Goal: Navigation & Orientation: Find specific page/section

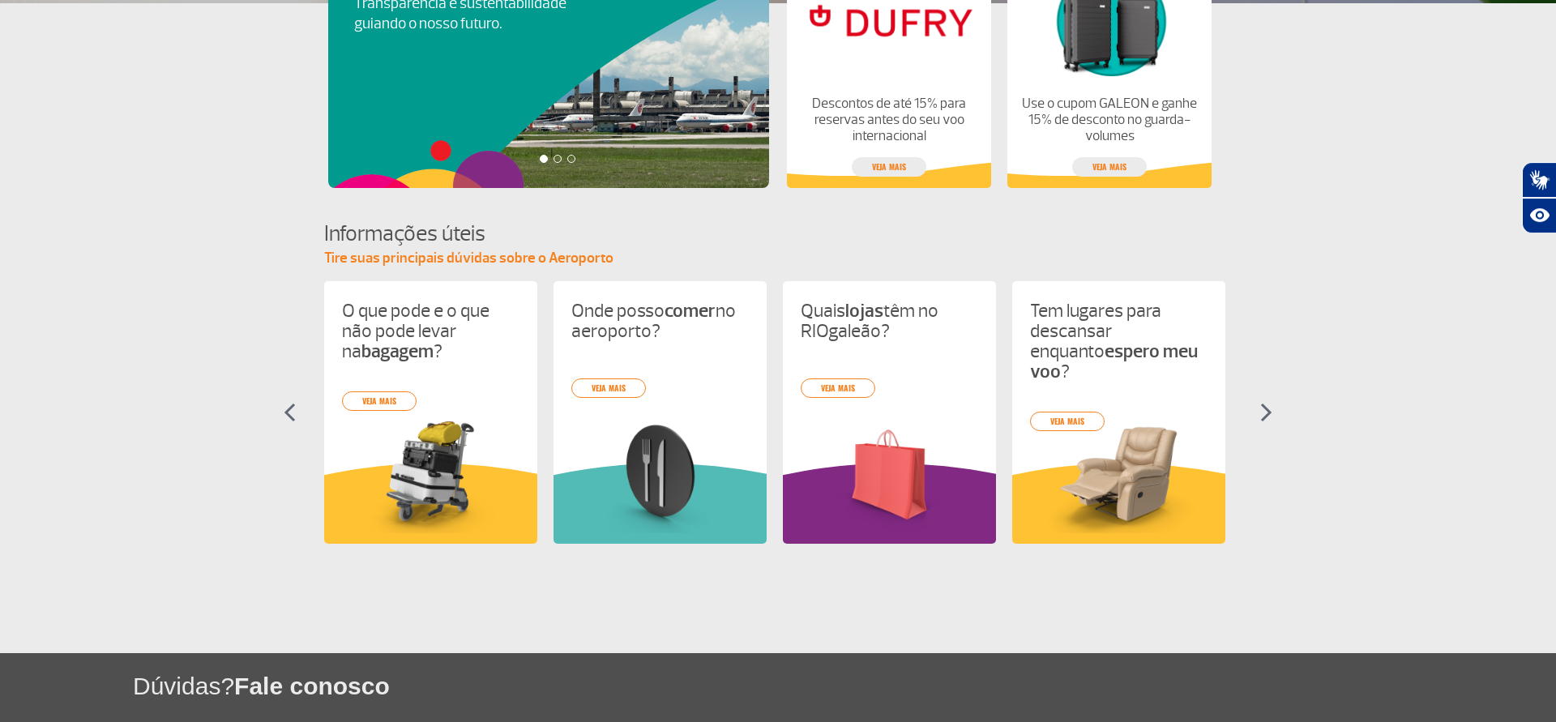
scroll to position [545, 0]
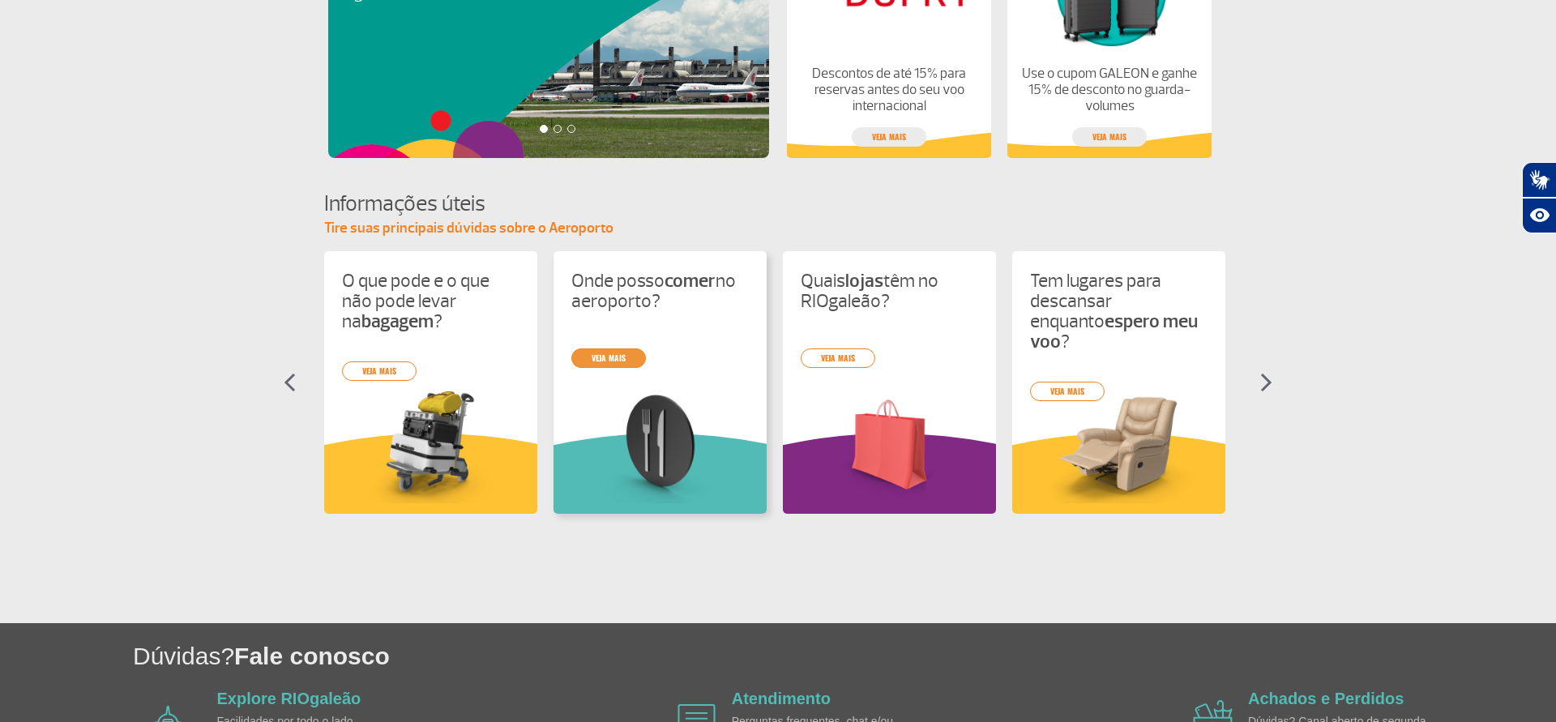
click at [604, 357] on link "veja mais" at bounding box center [608, 358] width 75 height 19
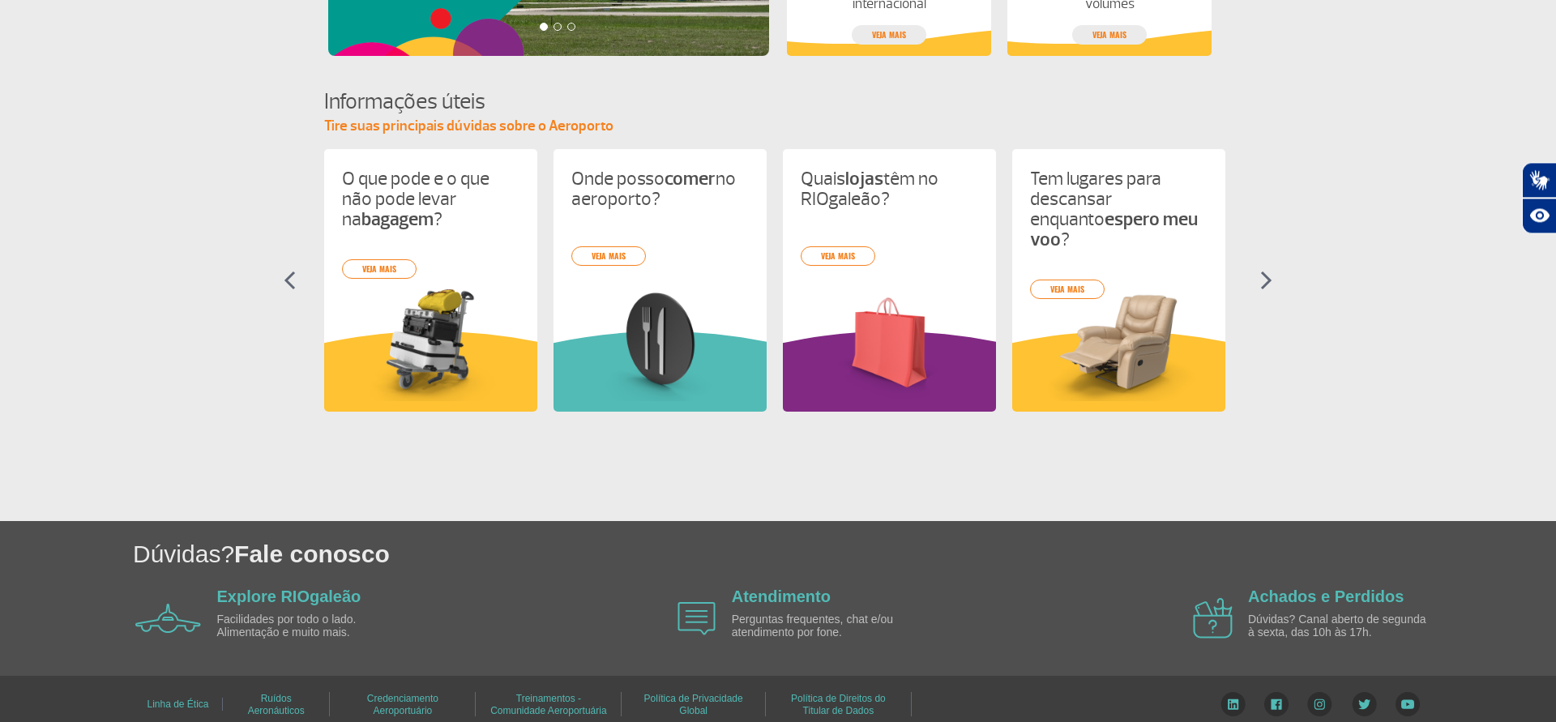
scroll to position [672, 0]
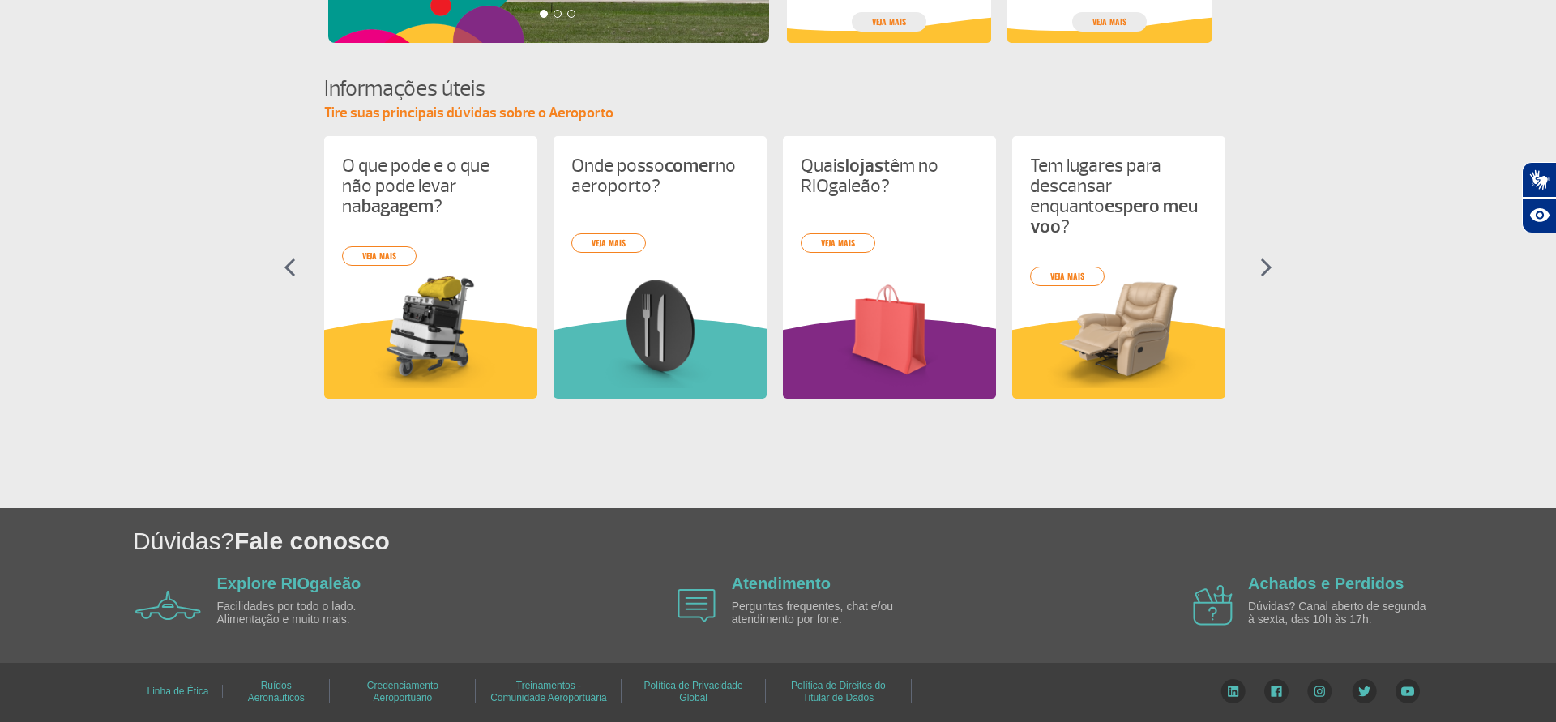
click at [1271, 258] on img at bounding box center [1267, 267] width 12 height 19
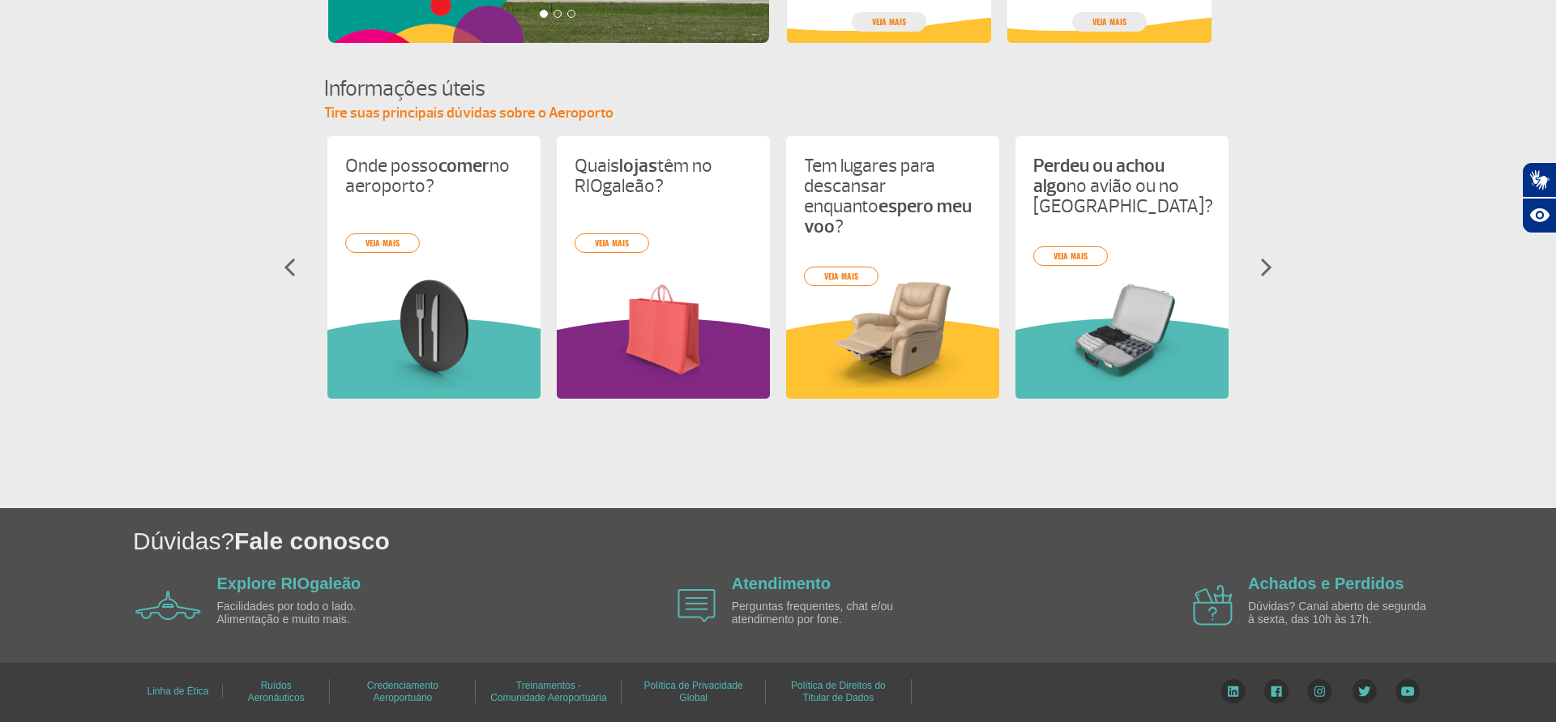
scroll to position [0, 229]
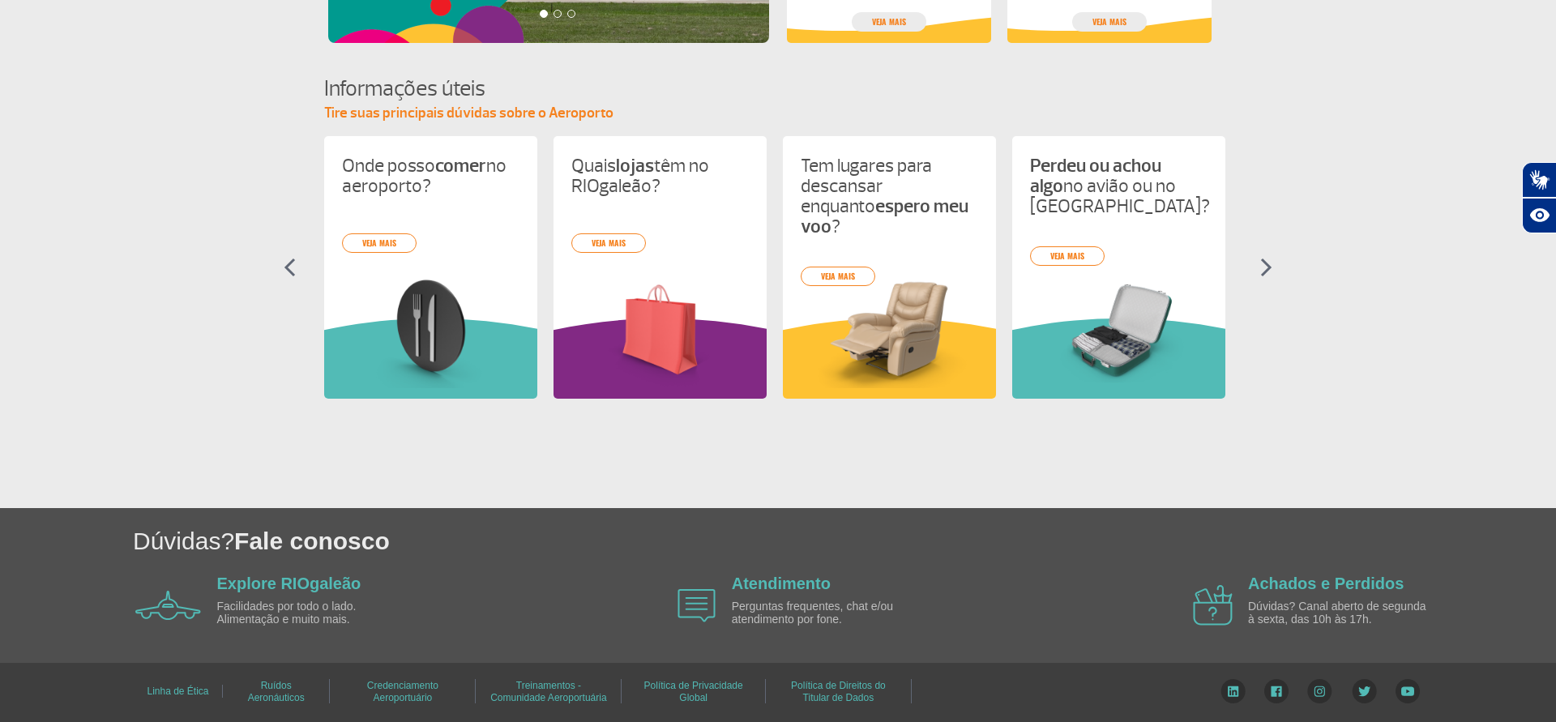
click at [1271, 258] on img at bounding box center [1267, 267] width 12 height 19
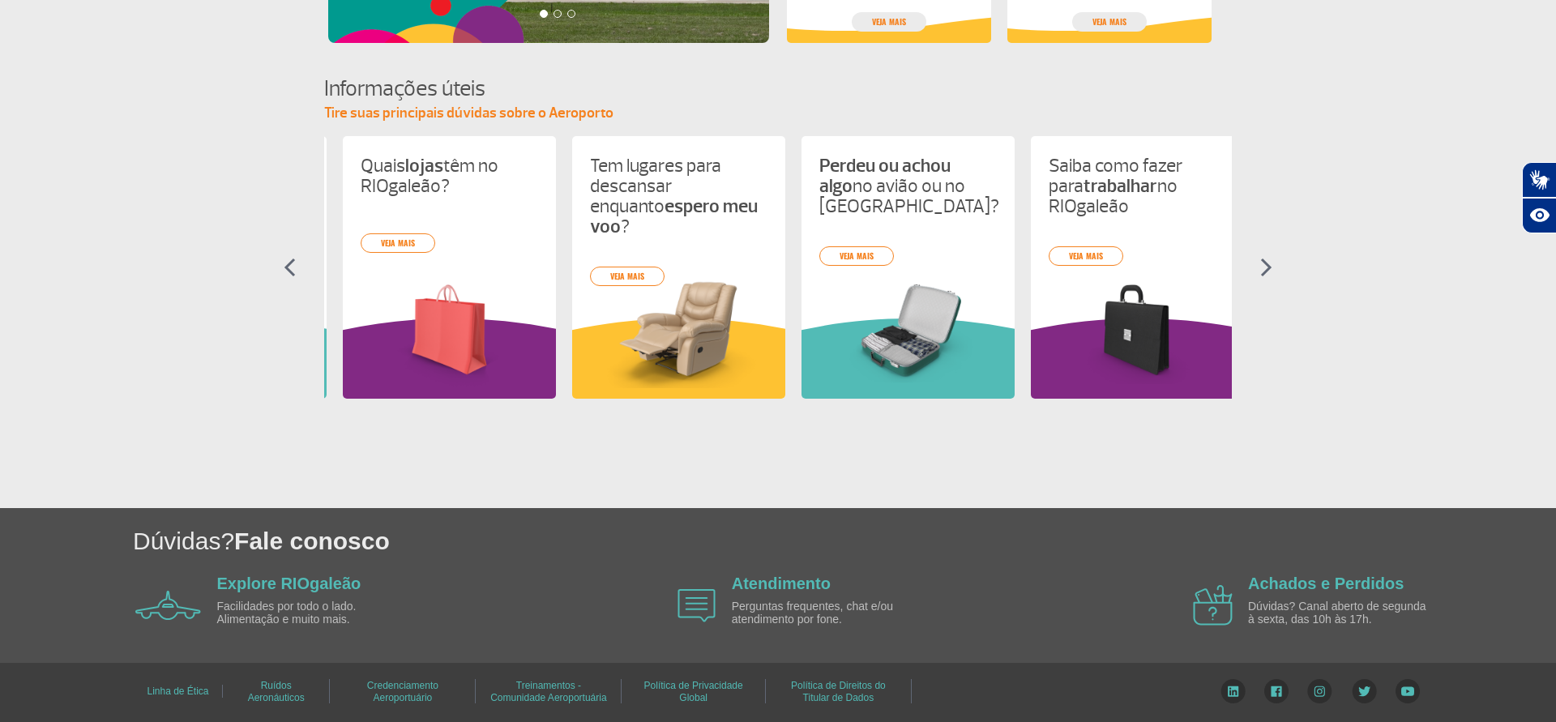
scroll to position [0, 459]
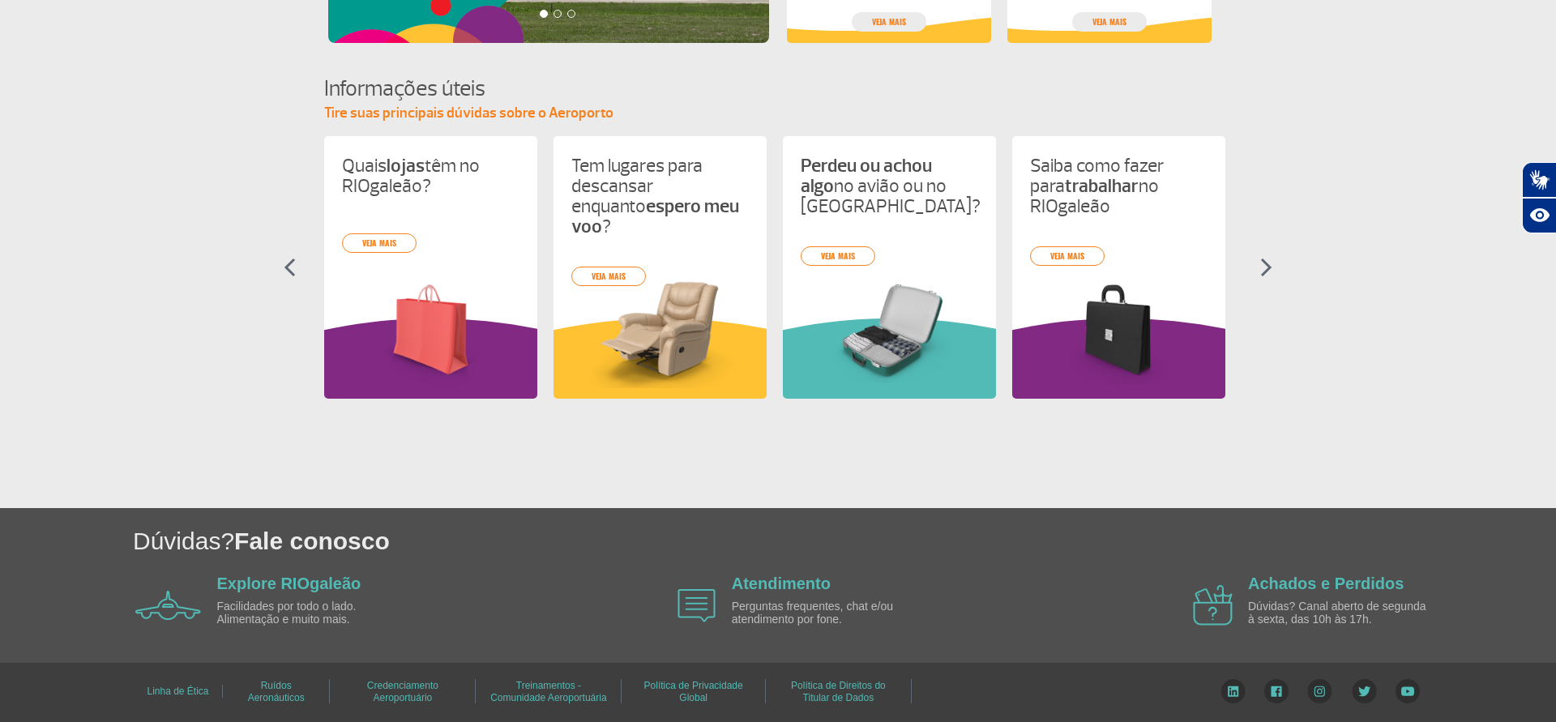
click at [1273, 253] on section "Informações úteis Tire suas principais dúvidas sobre o Aeroporto O que pode e o…" at bounding box center [778, 251] width 1556 height 354
click at [622, 267] on link "veja mais" at bounding box center [608, 276] width 75 height 19
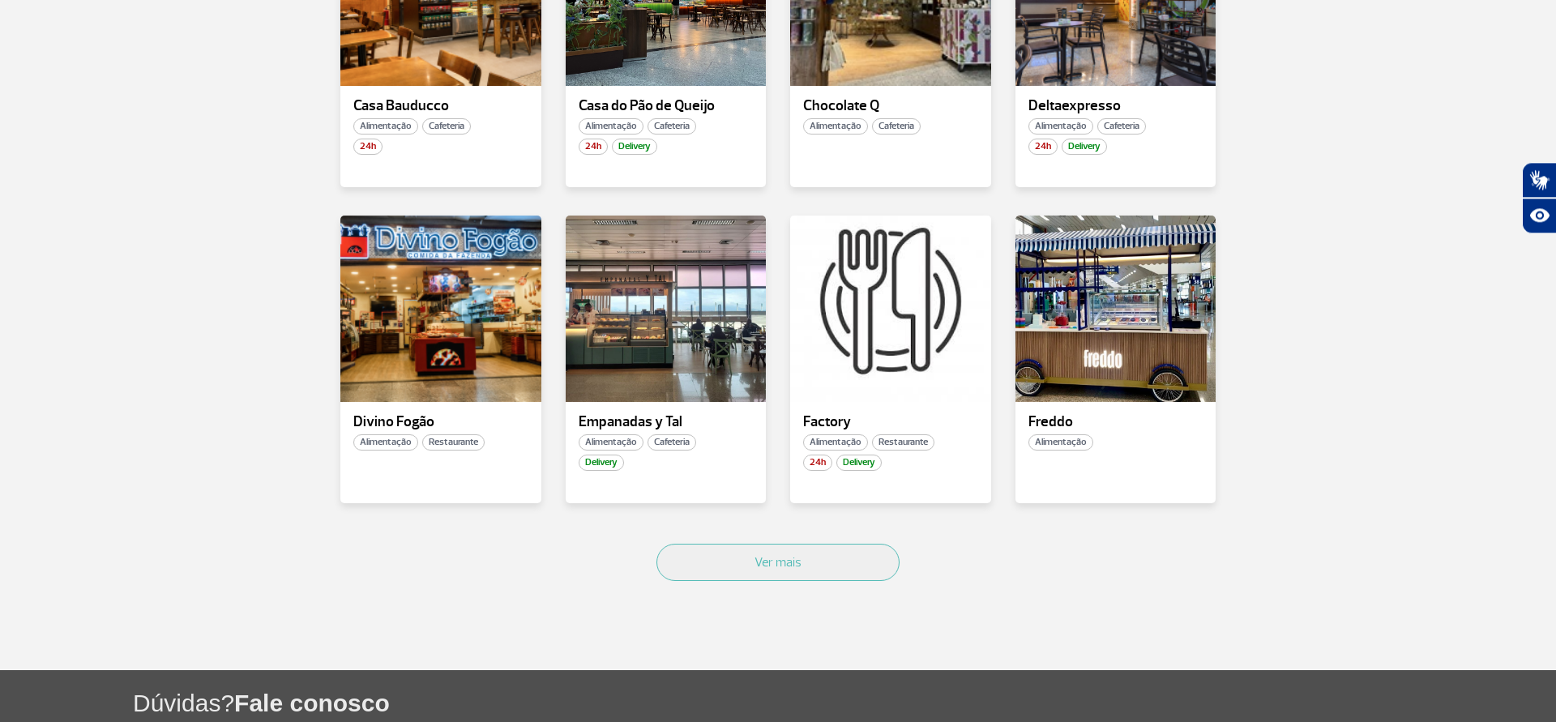
scroll to position [934, 0]
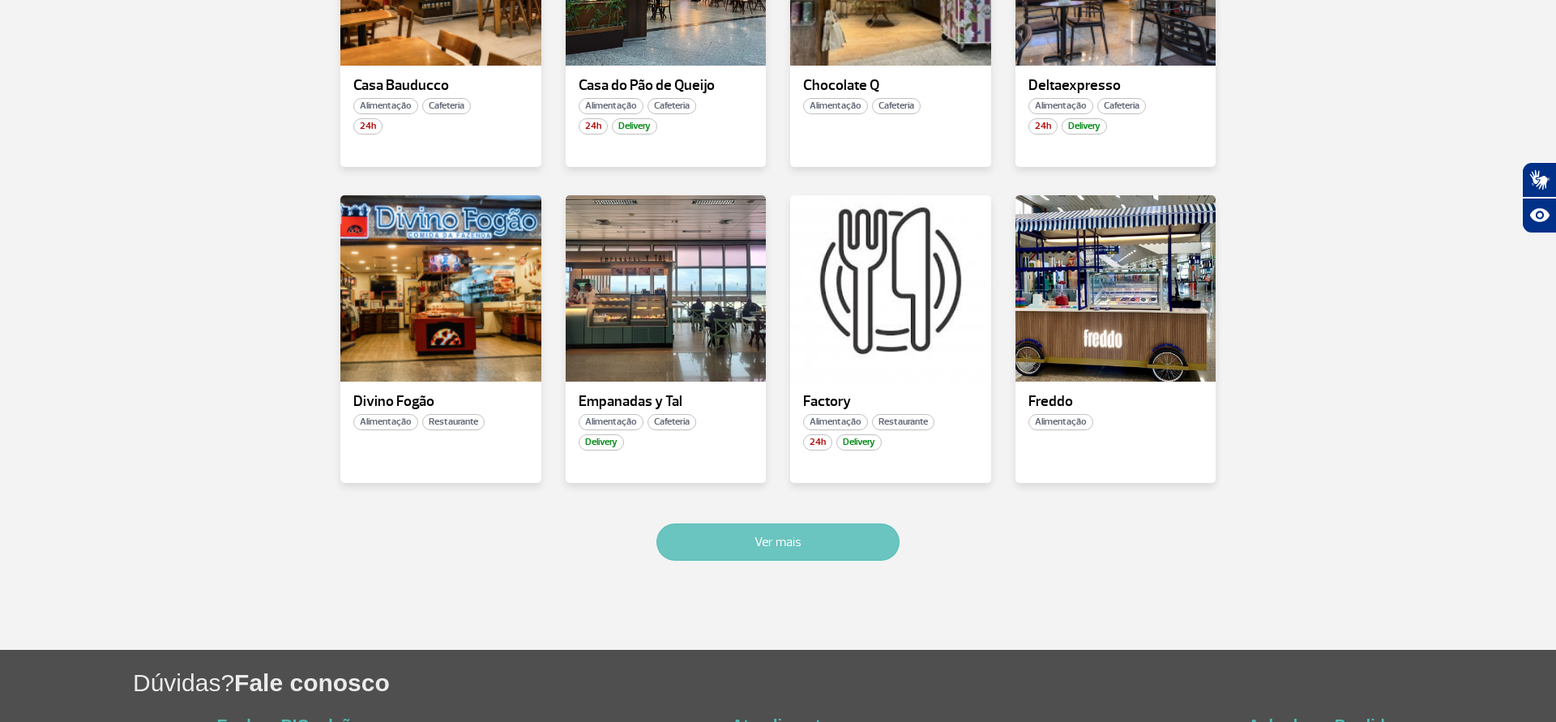
click at [828, 541] on button "Ver mais" at bounding box center [778, 542] width 243 height 37
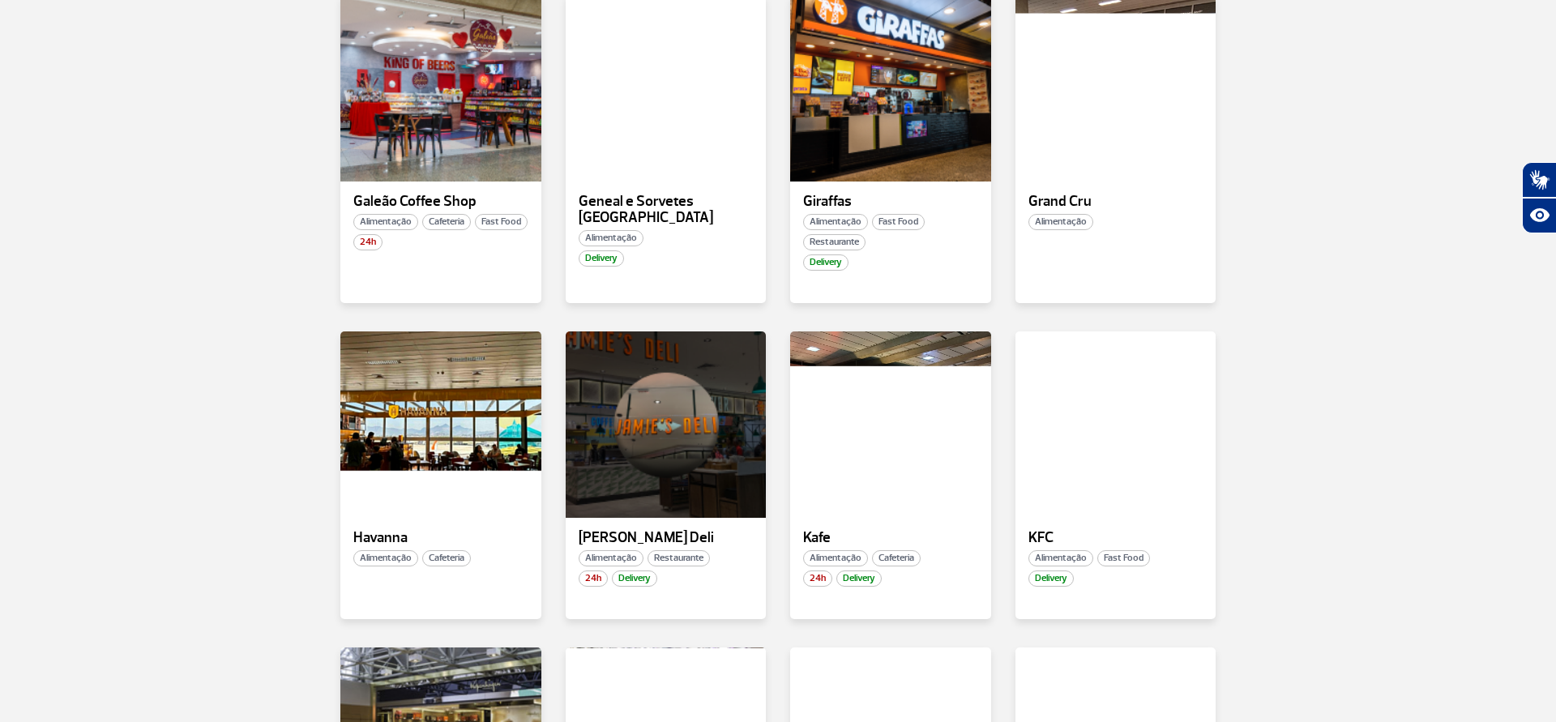
scroll to position [1356, 0]
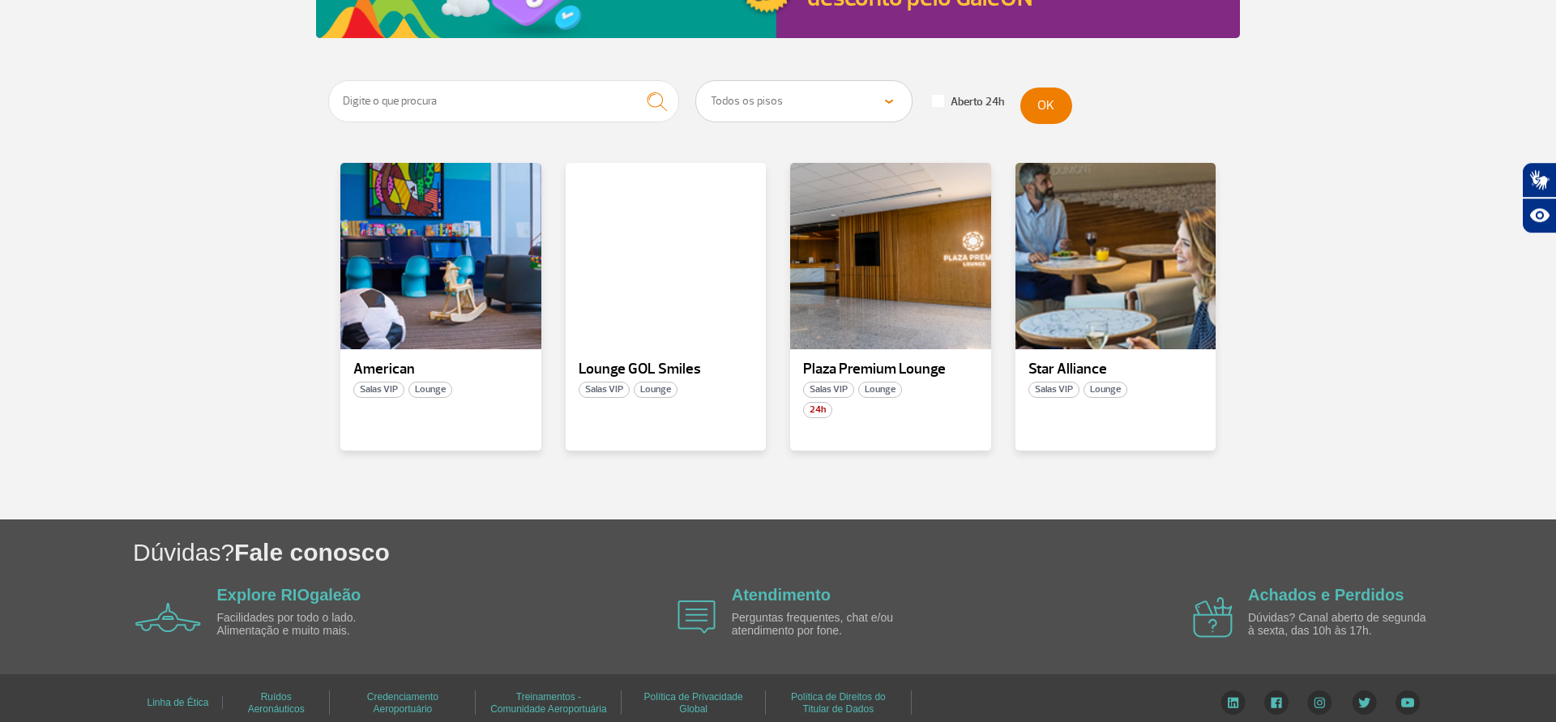
scroll to position [277, 0]
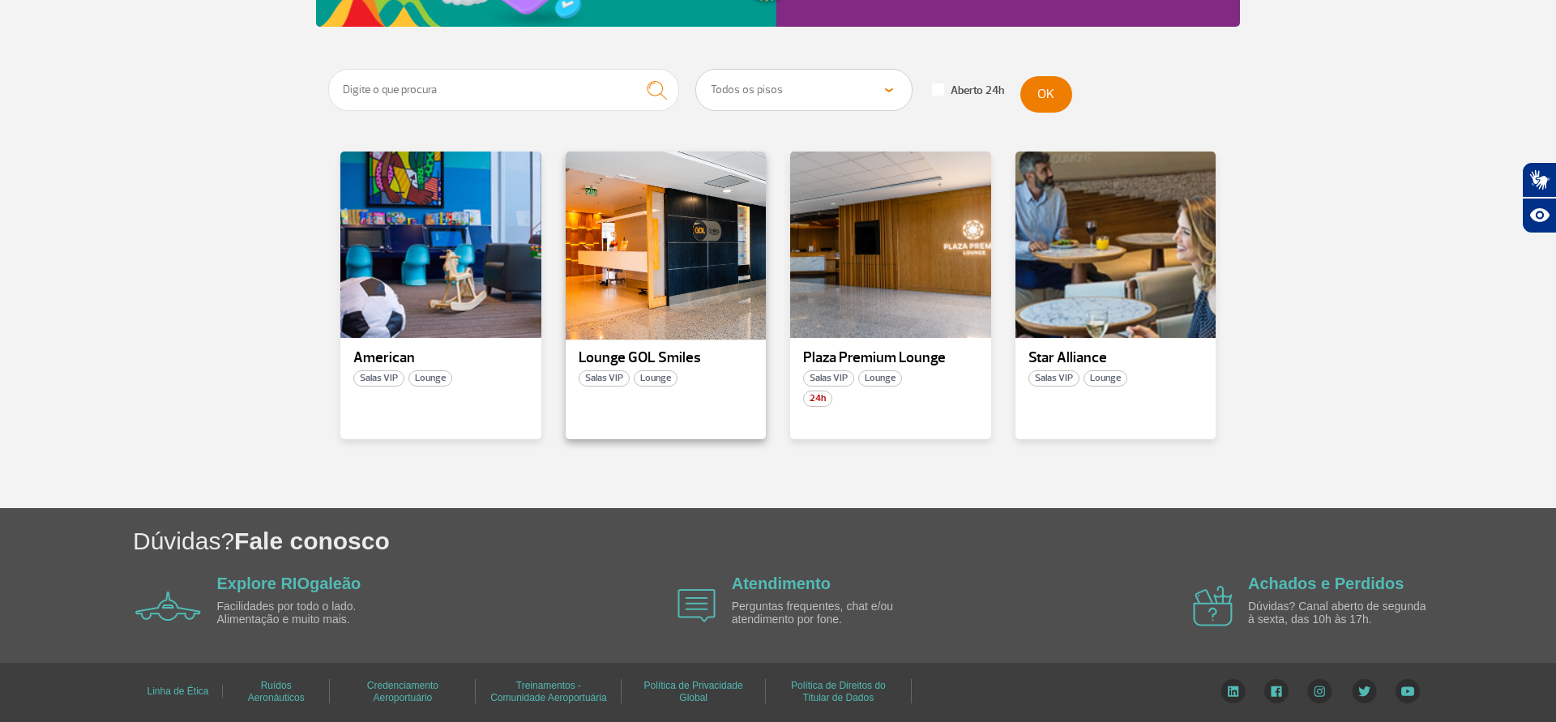
click at [696, 233] on div at bounding box center [665, 245] width 204 height 190
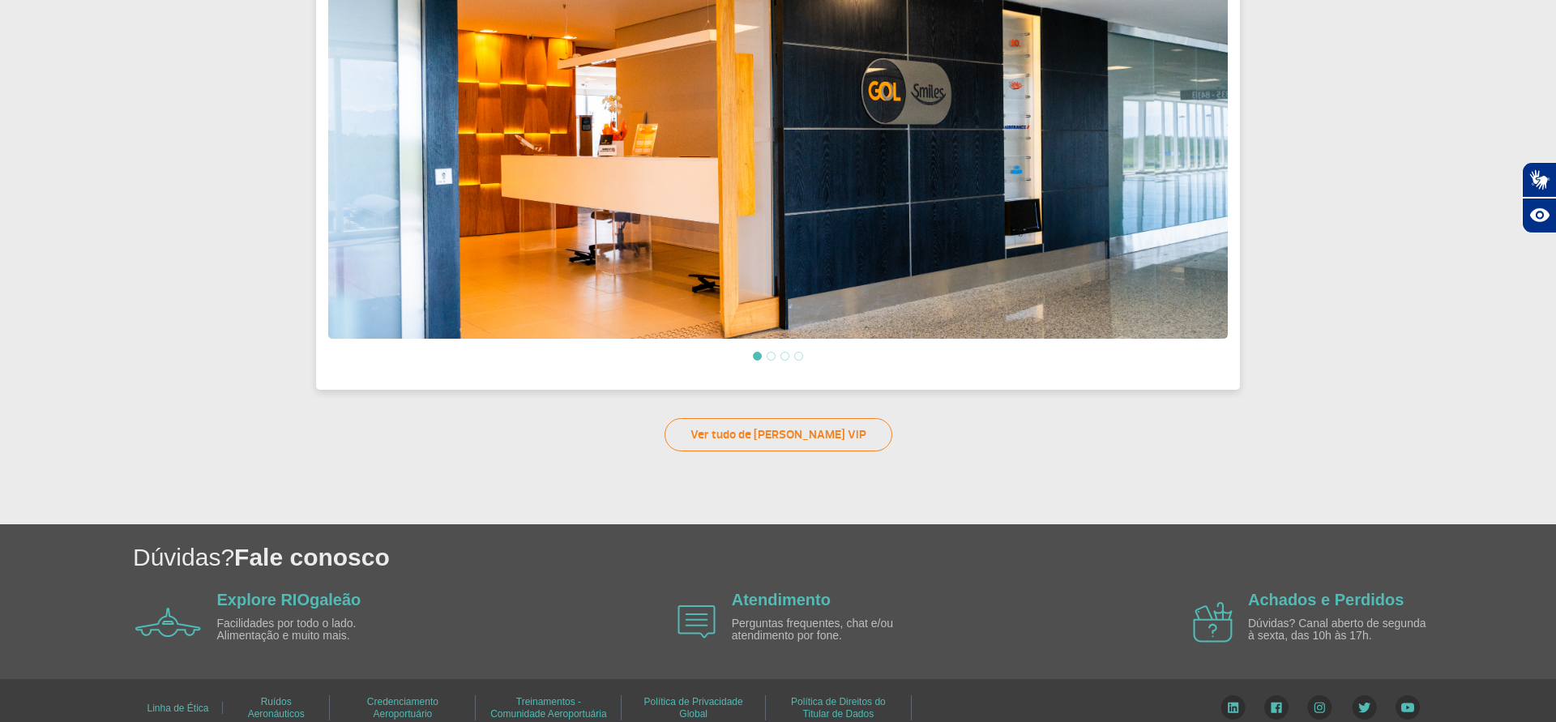
scroll to position [343, 0]
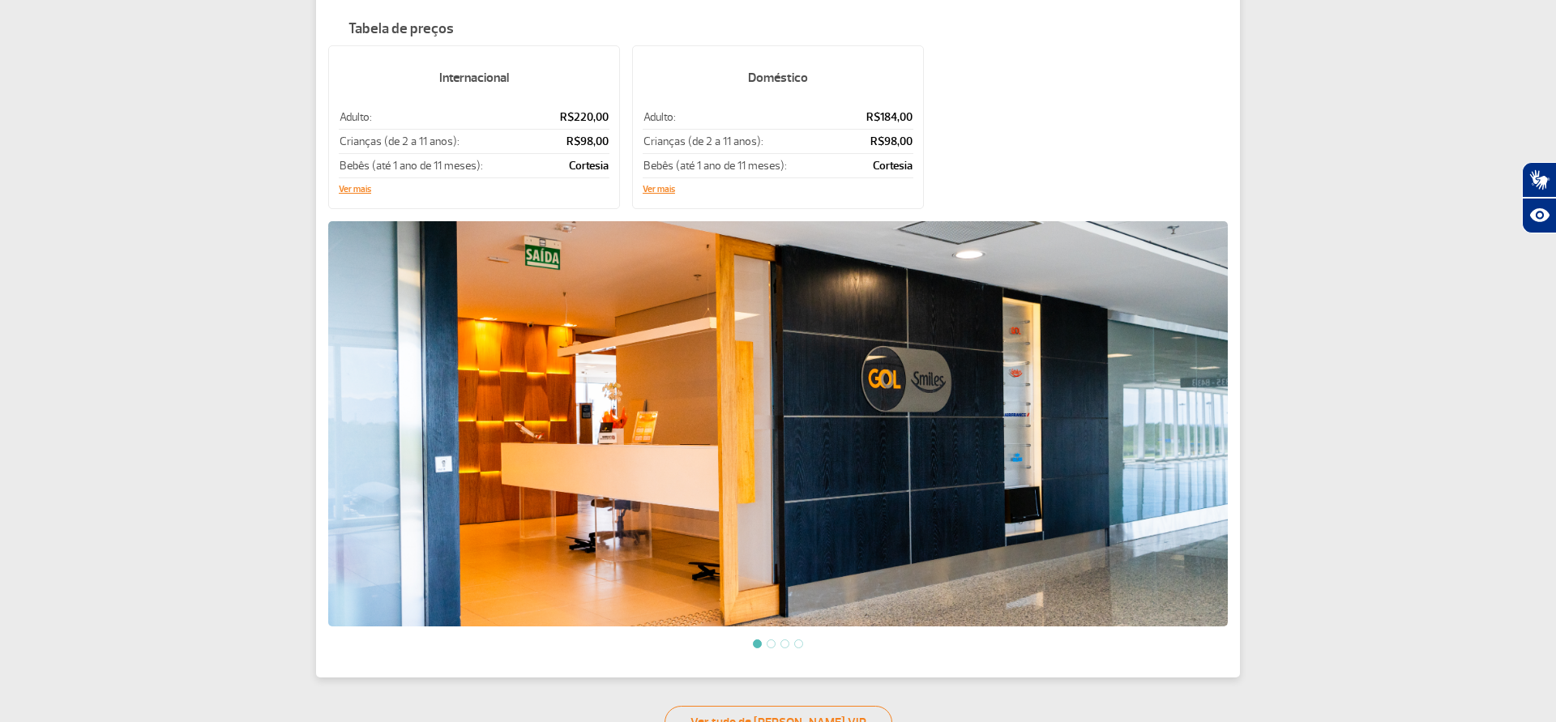
click at [133, 258] on div "Lounge GOL Smiles Salas VIP Lounge Embarque Doméstico Terminal 2 Piso 2 Embarqu…" at bounding box center [778, 238] width 1556 height 1002
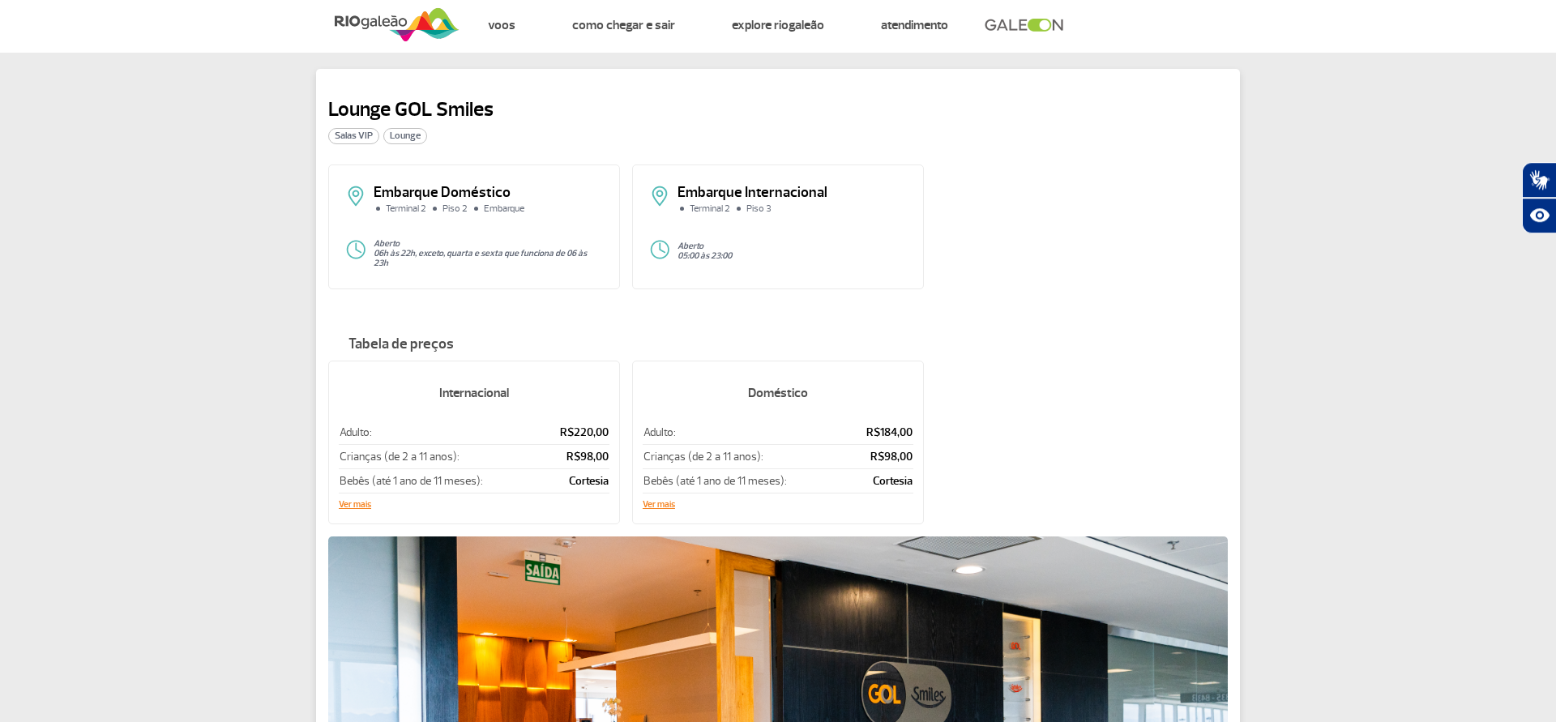
scroll to position [0, 0]
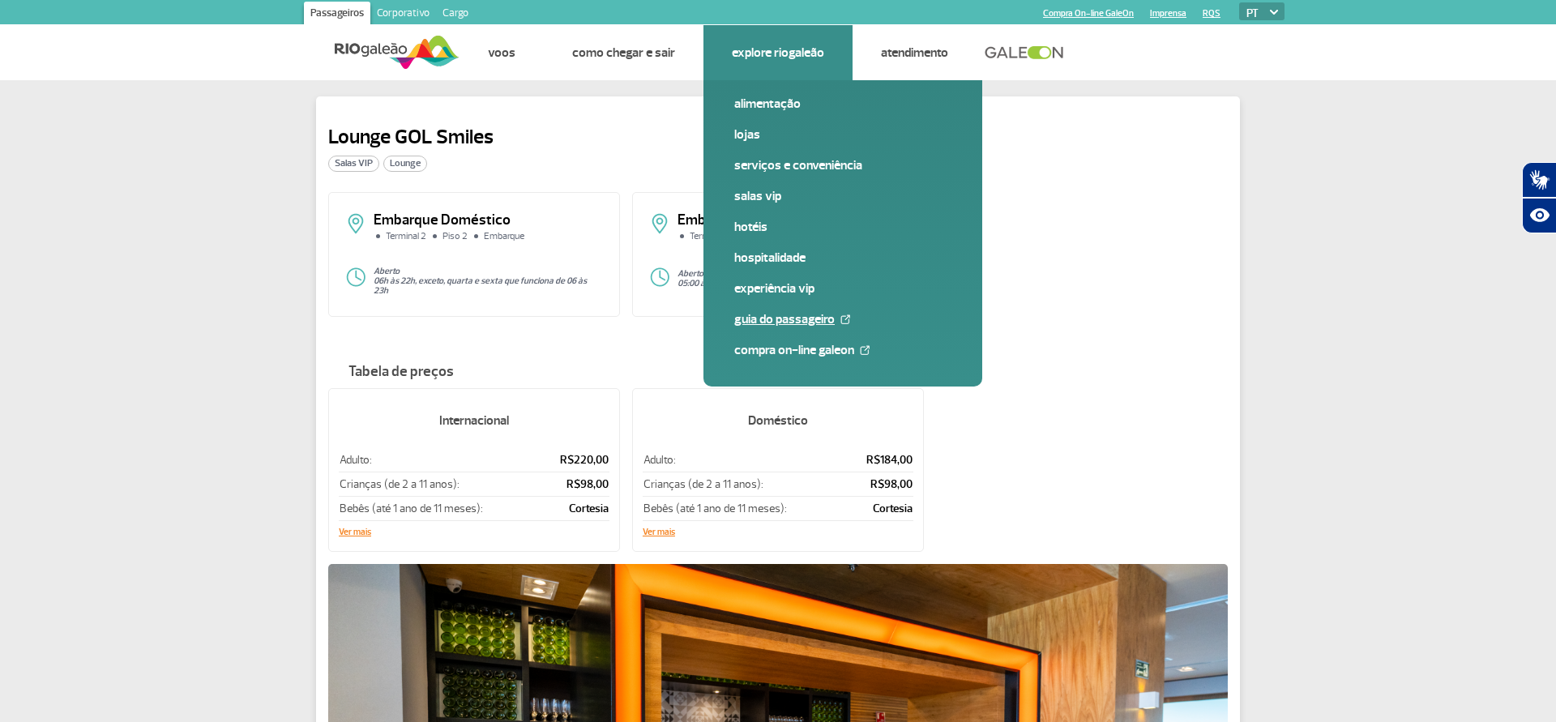
click at [766, 322] on link "Guia do Passageiro" at bounding box center [842, 319] width 217 height 18
click at [785, 355] on link "Compra On-line GaleOn" at bounding box center [842, 350] width 217 height 18
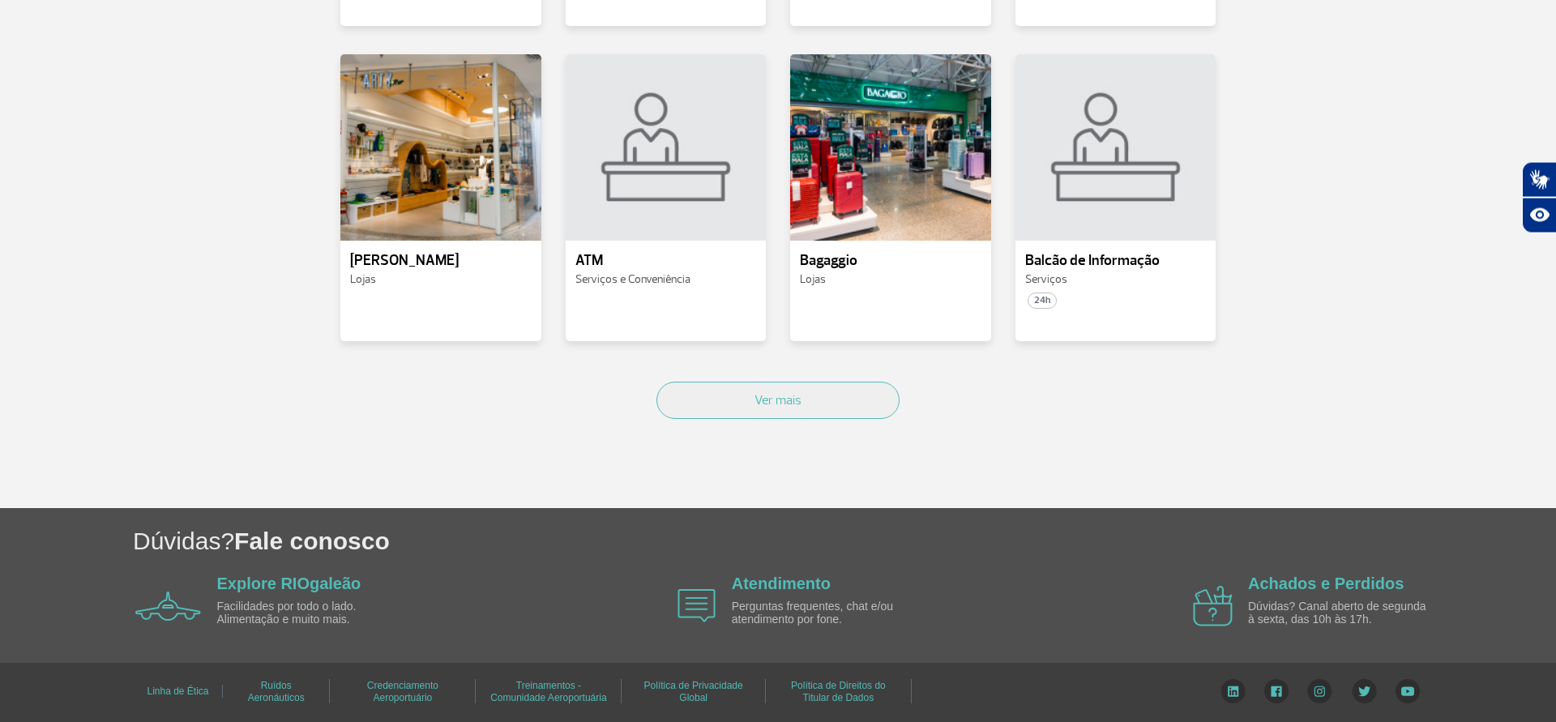
scroll to position [815, 0]
